Goal: Find specific fact: Find specific fact

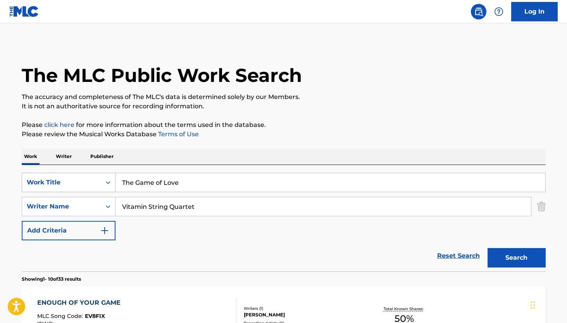
drag, startPoint x: 195, startPoint y: 185, endPoint x: 97, endPoint y: 184, distance: 98.5
click at [97, 184] on div "SearchWithCriteria0d844ff2-de06-4303-9d25-51c94f4db7cc Work Title The Game of L…" at bounding box center [284, 182] width 524 height 19
paste input "I've Been Tired"
type input "I've Been Tired"
drag, startPoint x: 197, startPoint y: 209, endPoint x: 107, endPoint y: 206, distance: 90.4
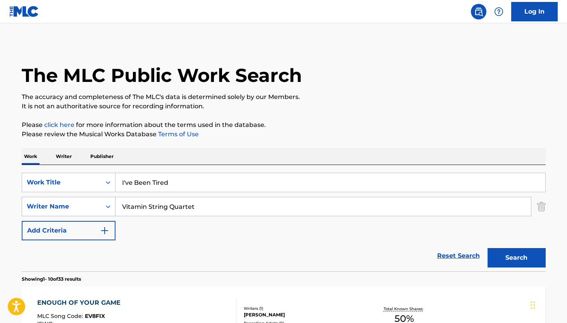
click at [107, 206] on div "SearchWithCriteriabaa8f95d-7abf-4447-81f6-5226bfa769ca Writer Name Vitamin Stri…" at bounding box center [284, 206] width 524 height 19
paste input "[PERSON_NAME]"
type input "[PERSON_NAME]"
click at [488, 248] on button "Search" at bounding box center [517, 257] width 58 height 19
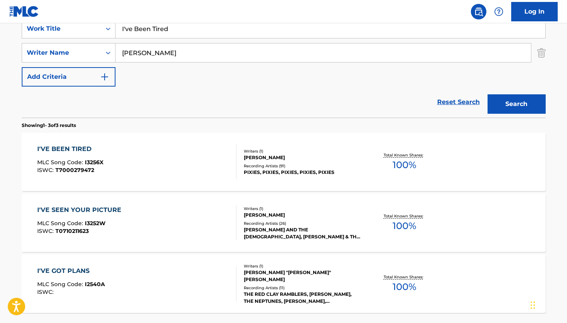
scroll to position [179, 0]
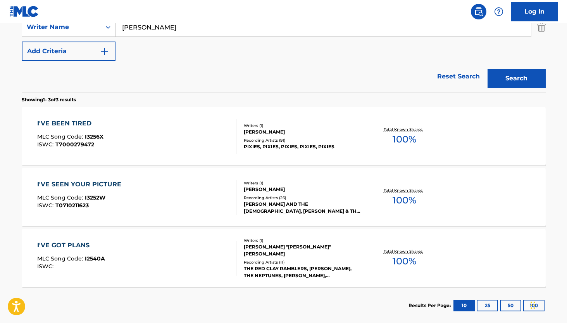
click at [264, 129] on div "[PERSON_NAME]" at bounding box center [302, 131] width 117 height 7
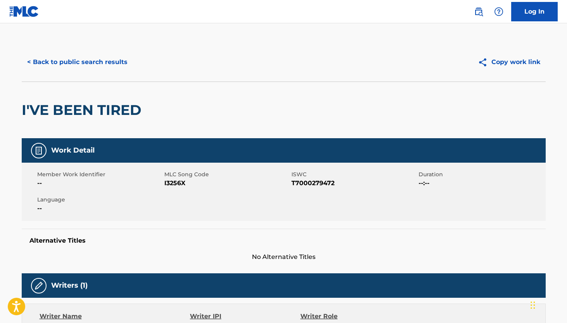
scroll to position [7, 0]
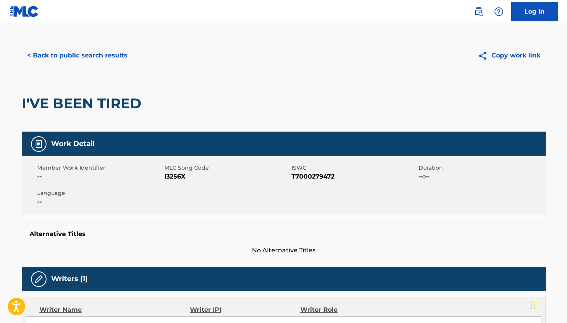
click at [174, 176] on span "I3256X" at bounding box center [226, 176] width 125 height 9
copy span "I3256X"
